Goal: Information Seeking & Learning: Learn about a topic

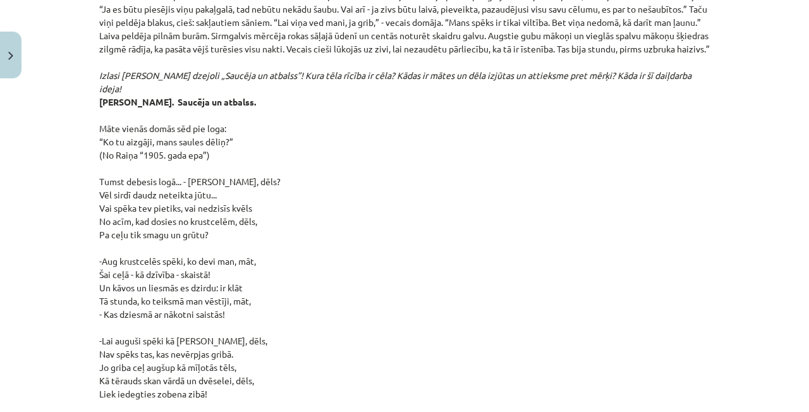
scroll to position [6248, 0]
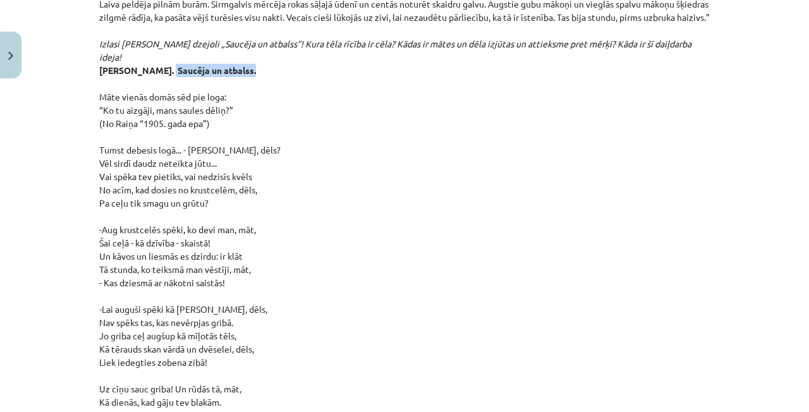
drag, startPoint x: 161, startPoint y: 30, endPoint x: 247, endPoint y: 31, distance: 85.9
drag, startPoint x: 147, startPoint y: 56, endPoint x: 308, endPoint y: 66, distance: 161.4
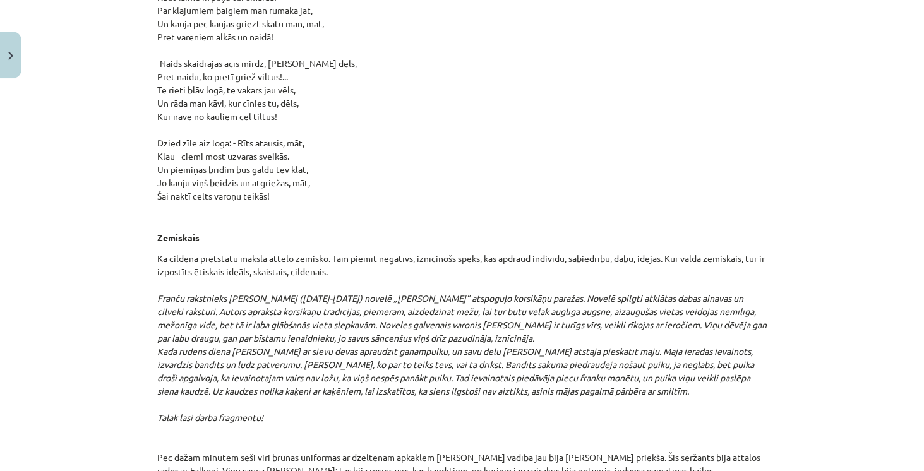
scroll to position [7011, 0]
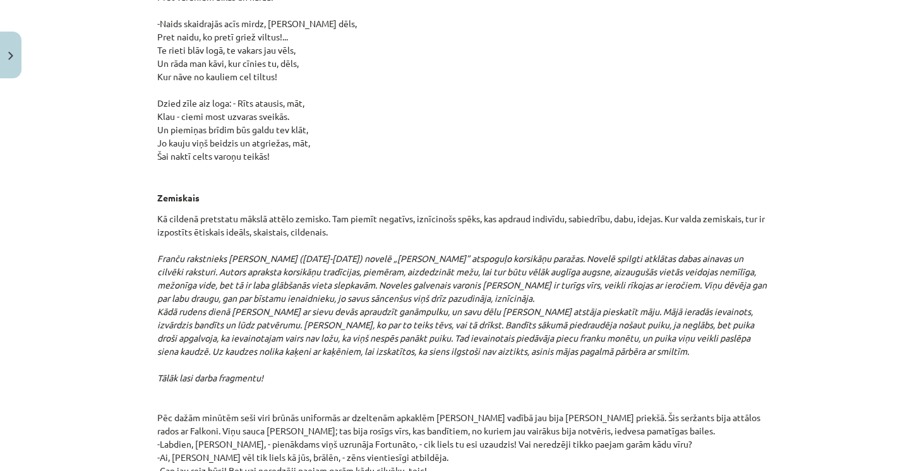
click at [830, 270] on div "Mācību tēma: Literatūras i - 10. klases 1.ieskaites mācību materiāls #4 Estētis…" at bounding box center [462, 235] width 924 height 471
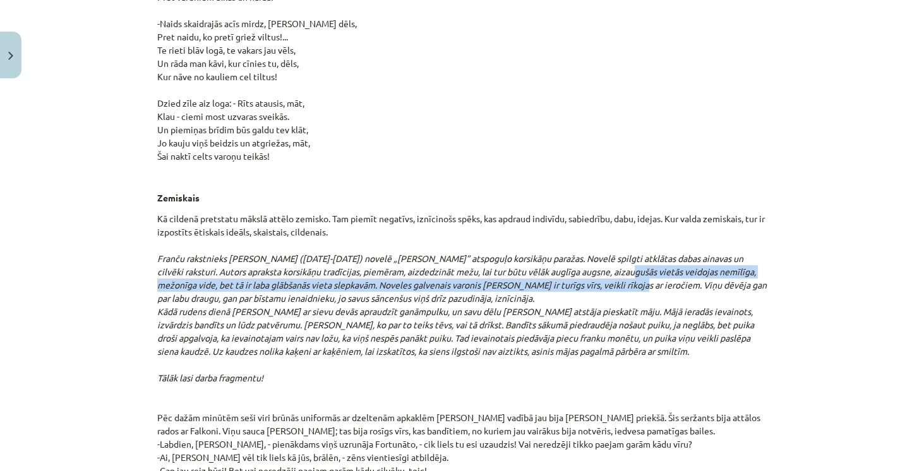
drag, startPoint x: 637, startPoint y: 236, endPoint x: 647, endPoint y: 245, distance: 13.9
click at [647, 253] on em "Franču rakstnieks [PERSON_NAME] ([DATE]-[DATE]) novelē „[PERSON_NAME]” atspoguļ…" at bounding box center [462, 305] width 610 height 104
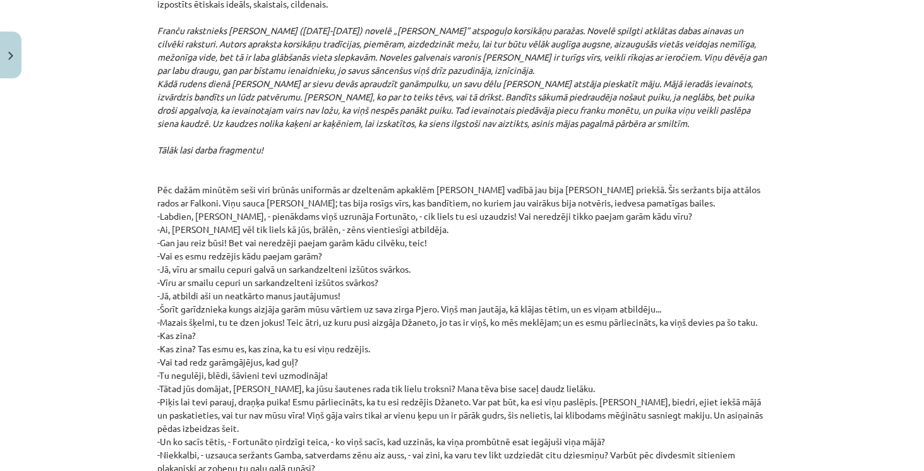
scroll to position [7264, 0]
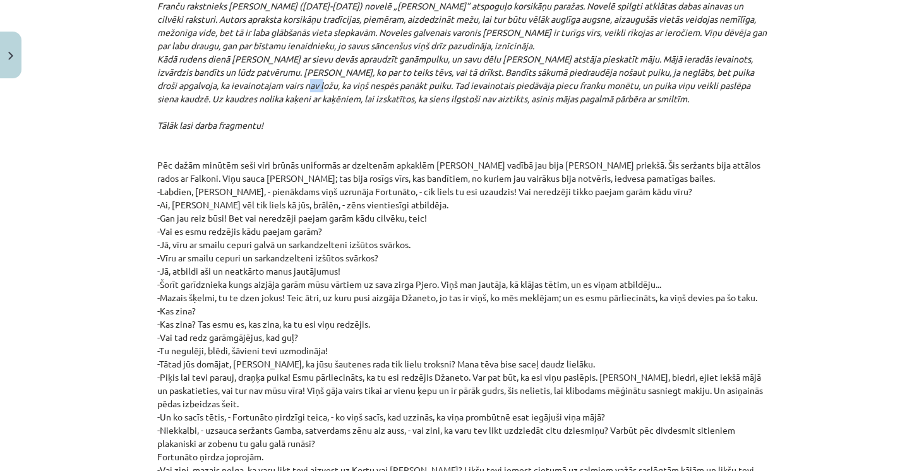
drag, startPoint x: 298, startPoint y: 44, endPoint x: 314, endPoint y: 44, distance: 16.4
click at [314, 44] on em "Franču rakstnieks [PERSON_NAME] ([DATE]-[DATE]) novelē „[PERSON_NAME]” atspoguļ…" at bounding box center [462, 52] width 610 height 104
drag, startPoint x: 153, startPoint y: 60, endPoint x: 186, endPoint y: 57, distance: 33.0
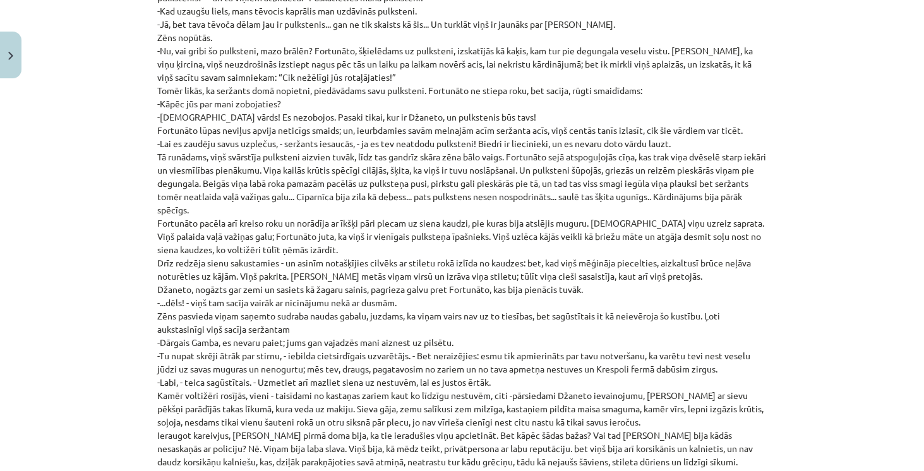
scroll to position [7913, 0]
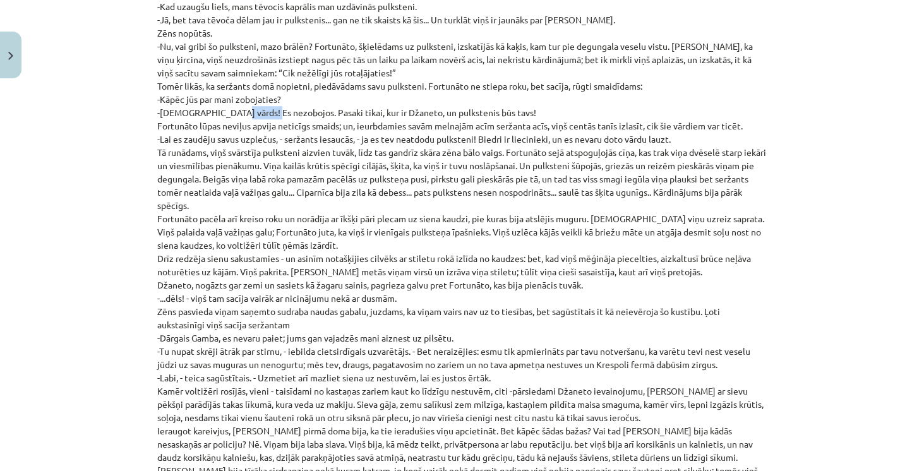
drag, startPoint x: 219, startPoint y: 72, endPoint x: 260, endPoint y: 66, distance: 42.1
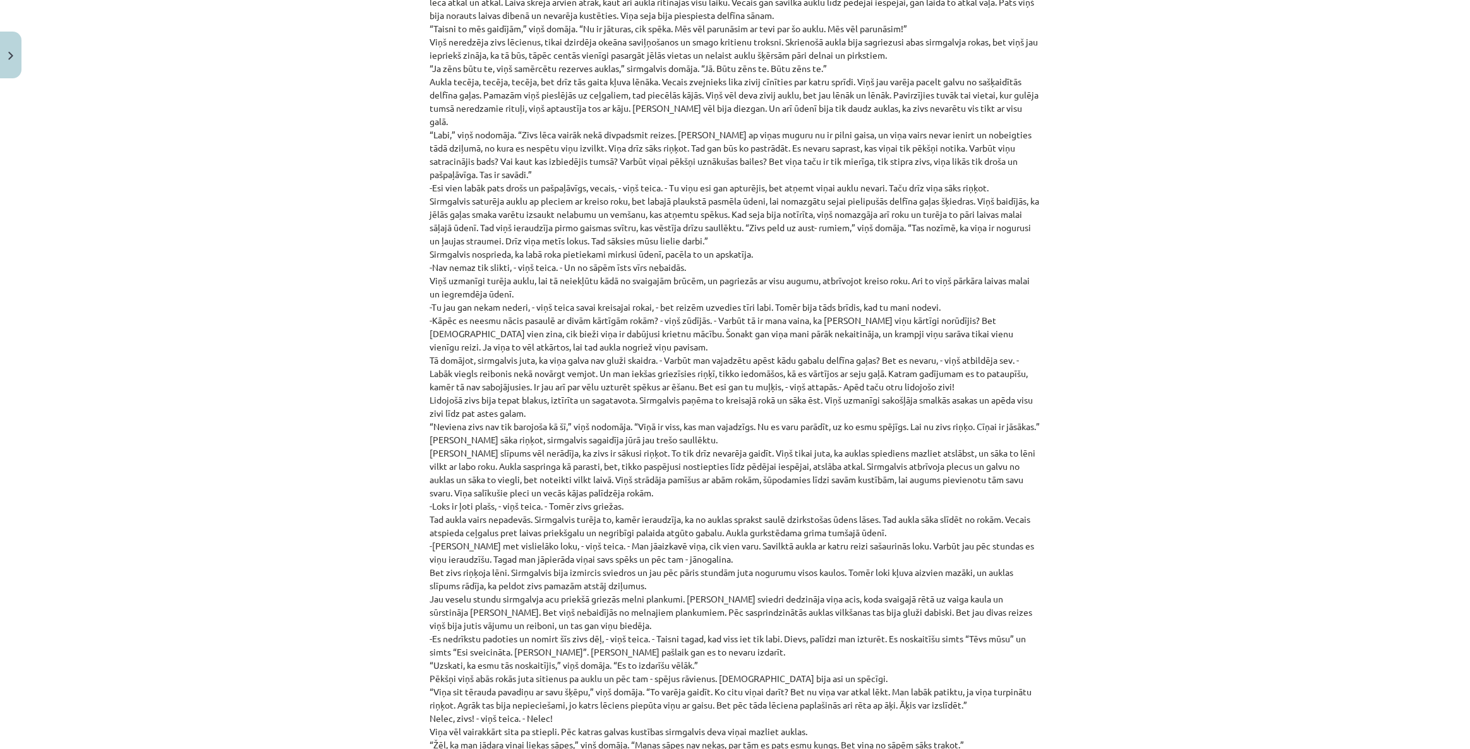
scroll to position [4272, 0]
